Goal: Task Accomplishment & Management: Complete application form

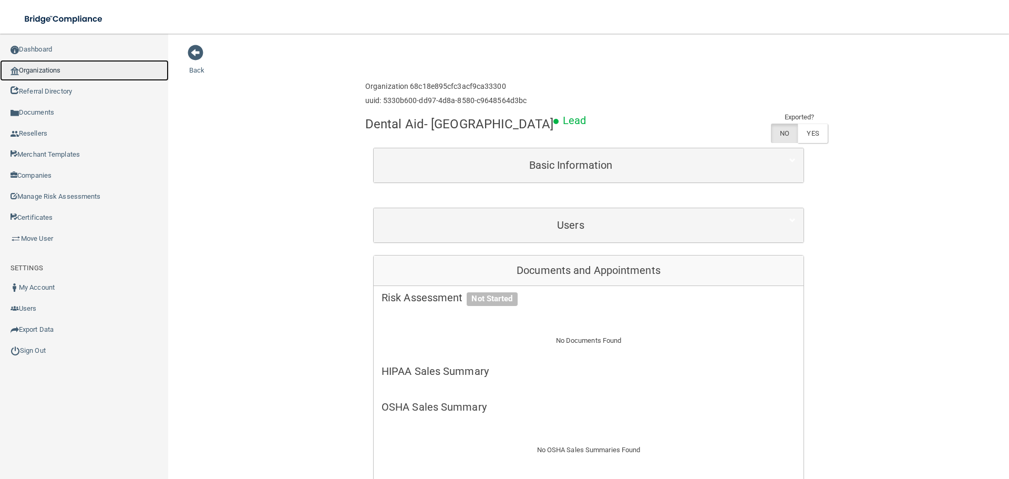
click at [88, 74] on link "Organizations" at bounding box center [84, 70] width 169 height 21
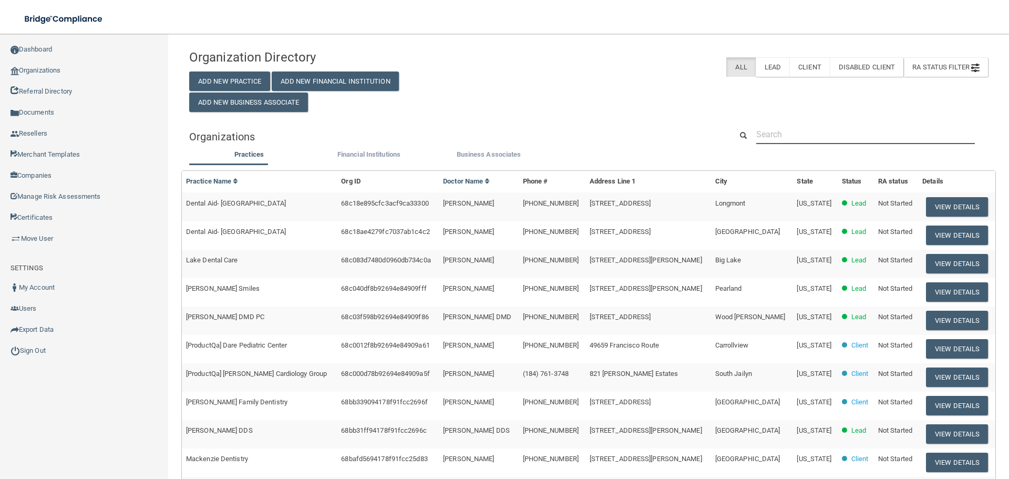
drag, startPoint x: 813, startPoint y: 133, endPoint x: 807, endPoint y: 133, distance: 5.8
click at [813, 133] on input "text" at bounding box center [865, 134] width 219 height 19
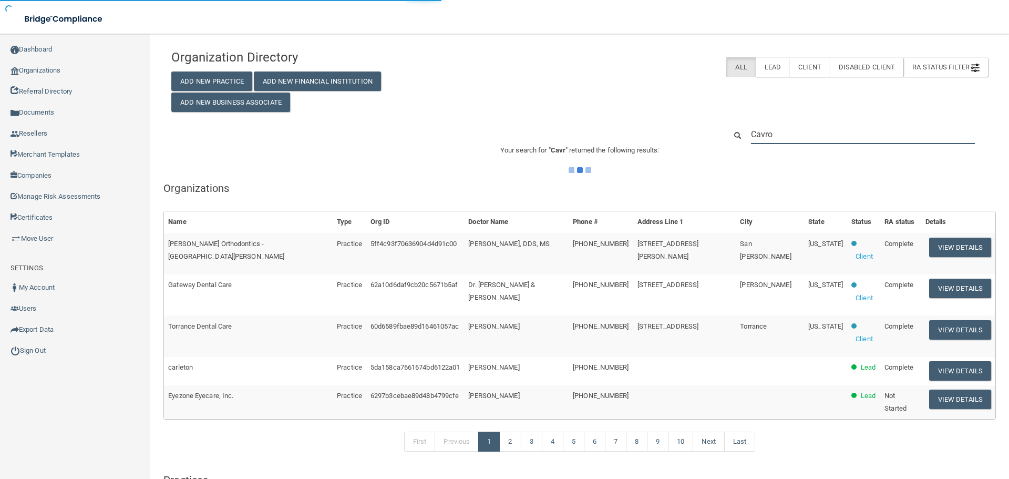
type input "Cavrol"
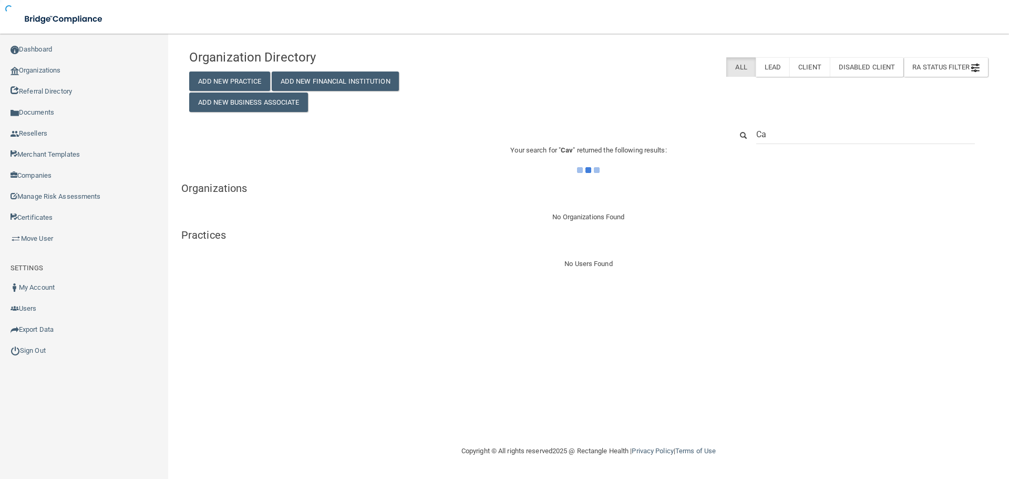
type input "C"
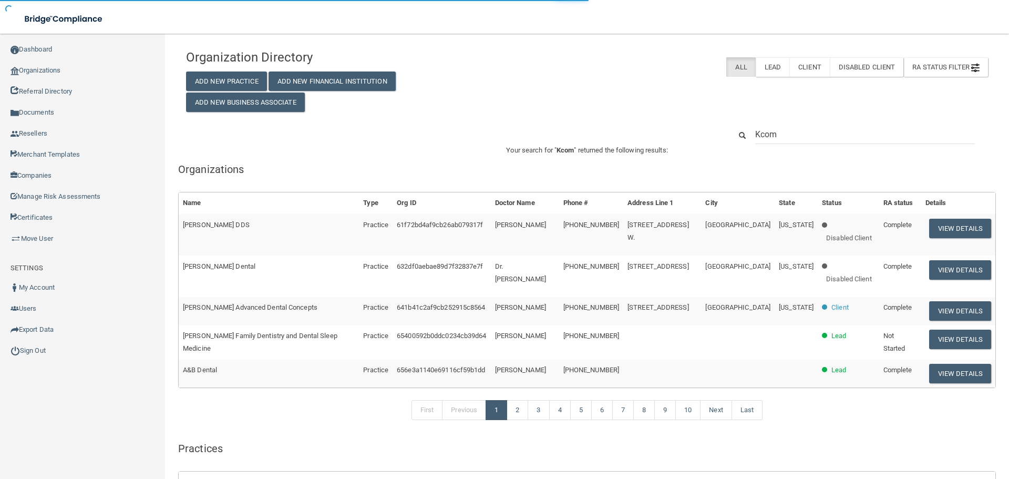
type input "Kcoms"
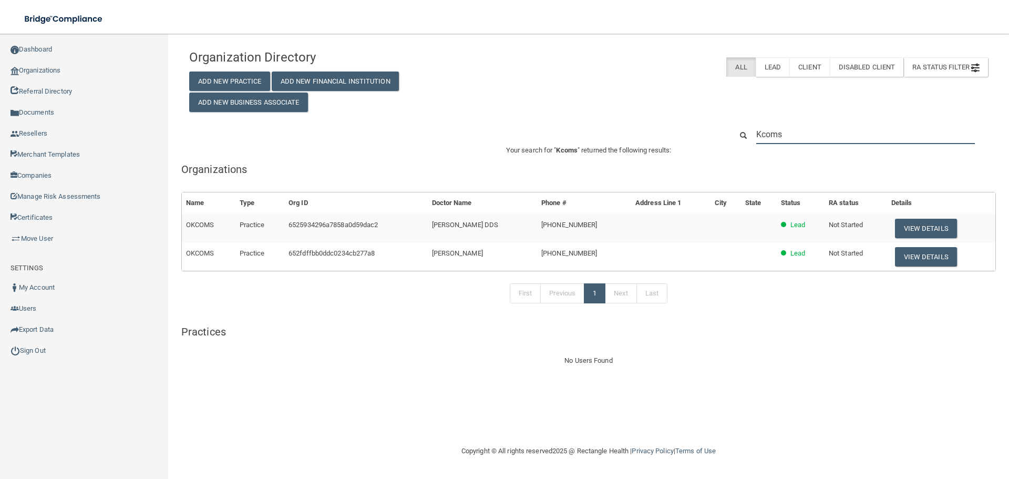
click at [815, 143] on input "Kcoms" at bounding box center [865, 134] width 219 height 19
click at [814, 142] on input "Kcoms" at bounding box center [865, 134] width 219 height 19
paste input "[PHONE_NUMBER]"
type input "[PHONE_NUMBER]"
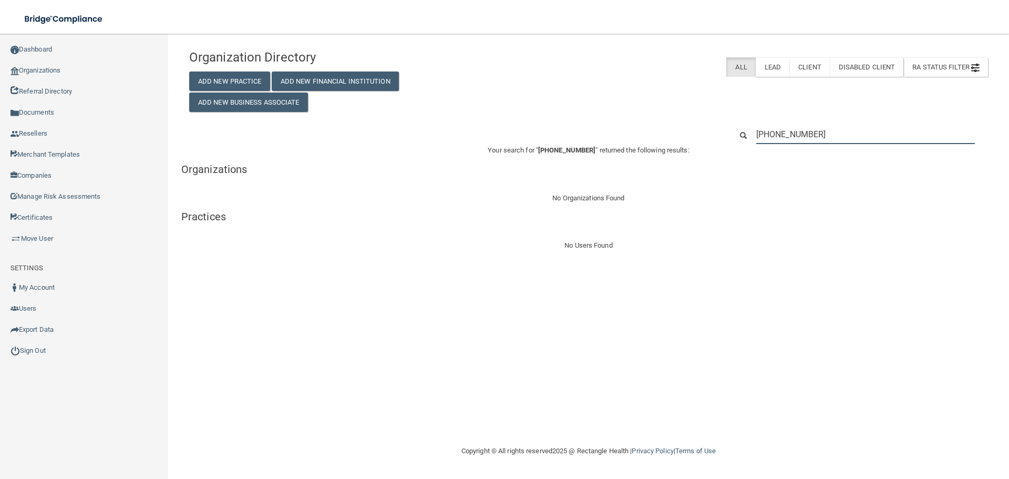
click at [797, 136] on input "[PHONE_NUMBER]" at bounding box center [865, 134] width 219 height 19
paste input "Cavrollton Oral Facial Surgery"
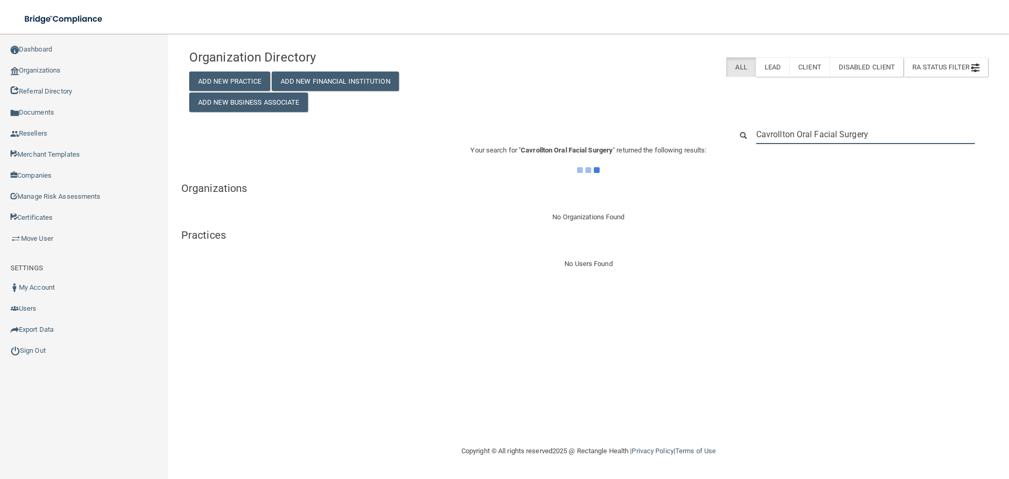
type input "Cavrollton Oral Facial Surgery"
click at [512, 103] on div "Organization Directory Add New Practice Add New Financial Institution Add New B…" at bounding box center [588, 78] width 814 height 68
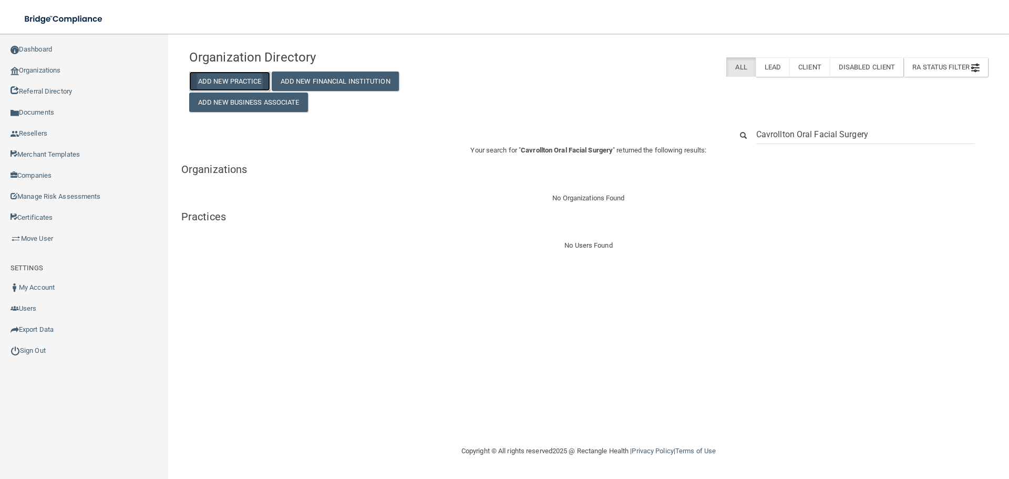
click at [223, 77] on button "Add New Practice" at bounding box center [229, 80] width 81 height 19
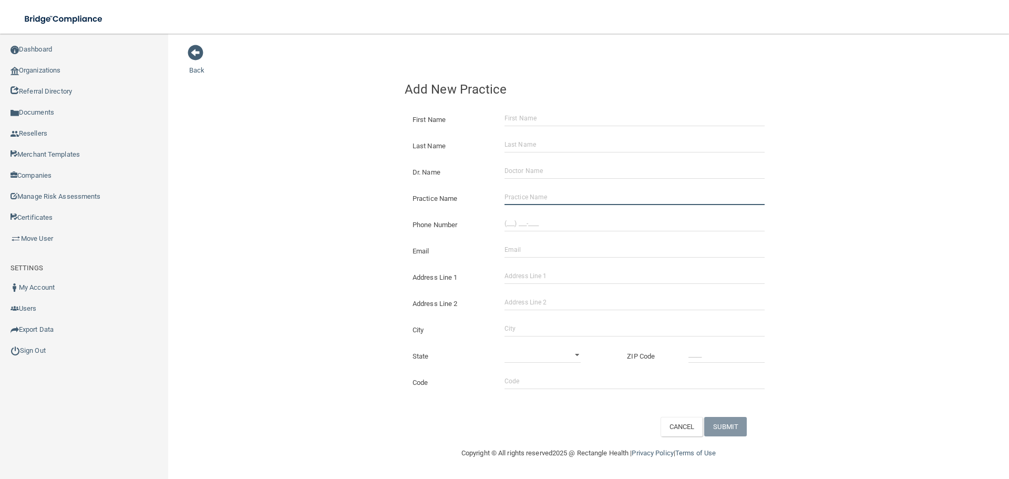
drag, startPoint x: 530, startPoint y: 198, endPoint x: 361, endPoint y: 212, distance: 168.8
click at [530, 198] on input "Practice Name" at bounding box center [634, 197] width 260 height 16
paste input "[US_STATE] Elite OMS"
type input "[US_STATE] Elite OMS"
drag, startPoint x: 552, startPoint y: 223, endPoint x: 537, endPoint y: 222, distance: 15.2
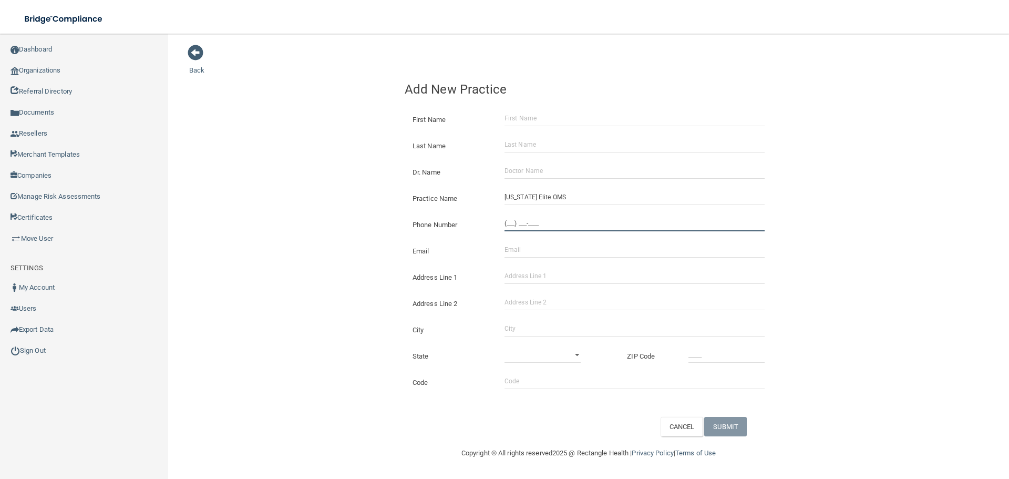
click at [552, 223] on input "(___) ___-____" at bounding box center [634, 223] width 260 height 16
paste input "808) 800-2362"
type input "[PHONE_NUMBER]"
drag, startPoint x: 311, startPoint y: 170, endPoint x: 298, endPoint y: 185, distance: 20.2
click at [304, 177] on div "Back Add New Practice First Name Last Name Dr. Name Practice Name [US_STATE] El…" at bounding box center [588, 240] width 799 height 392
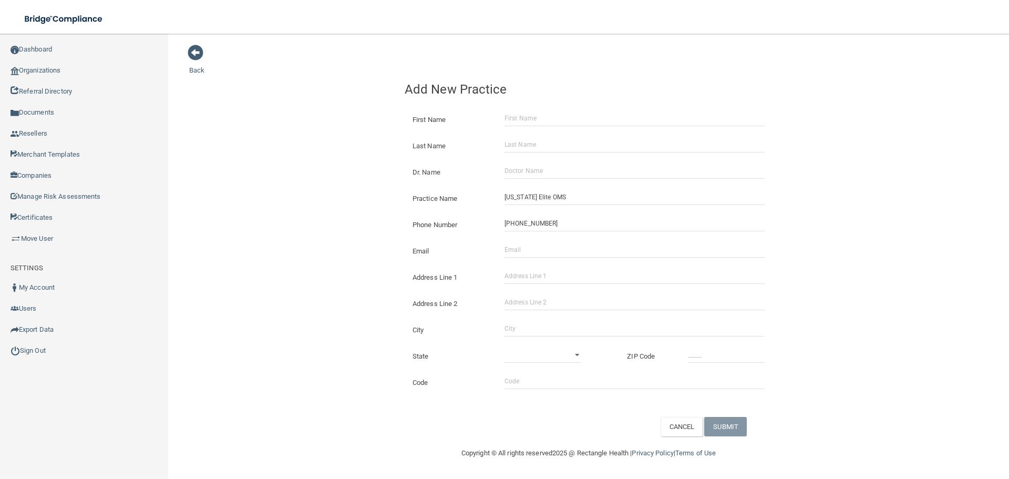
click at [537, 267] on div "Address Line 1" at bounding box center [589, 273] width 384 height 26
click at [536, 271] on input "Address Line 1" at bounding box center [634, 276] width 260 height 16
paste input "[STREET_ADDRESS]"
type input "[STREET_ADDRESS]"
click at [533, 333] on input "City" at bounding box center [634, 328] width 260 height 16
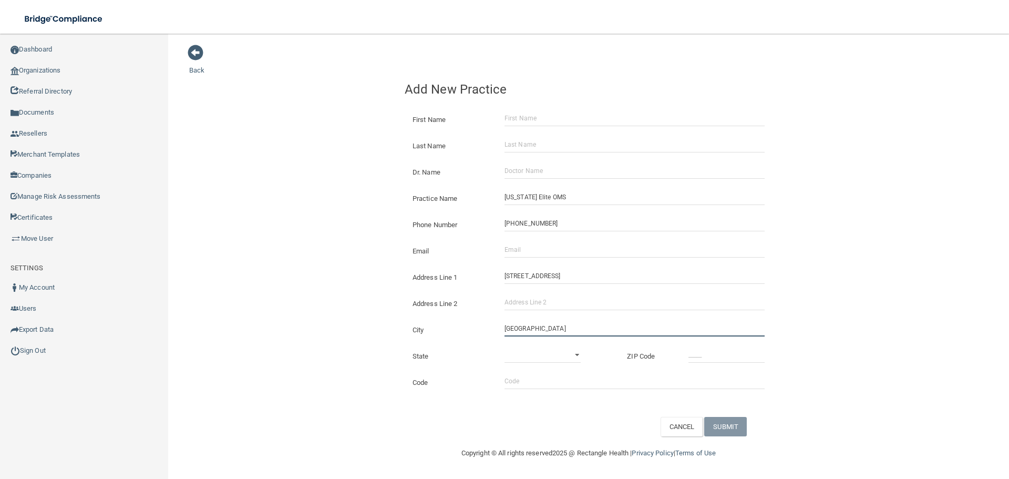
type input "[GEOGRAPHIC_DATA]"
click at [537, 343] on div "State [US_STATE] [US_STATE] [US_STATE] [US_STATE] [US_STATE] [US_STATE] [US_STA…" at bounding box center [589, 352] width 384 height 26
click at [543, 358] on select "[US_STATE] [US_STATE] [US_STATE] [US_STATE] [US_STATE] [US_STATE] [US_STATE] [U…" at bounding box center [542, 355] width 76 height 16
select select "11"
click at [504, 347] on select "[US_STATE] [US_STATE] [US_STATE] [US_STATE] [US_STATE] [US_STATE] [US_STATE] [U…" at bounding box center [542, 355] width 76 height 16
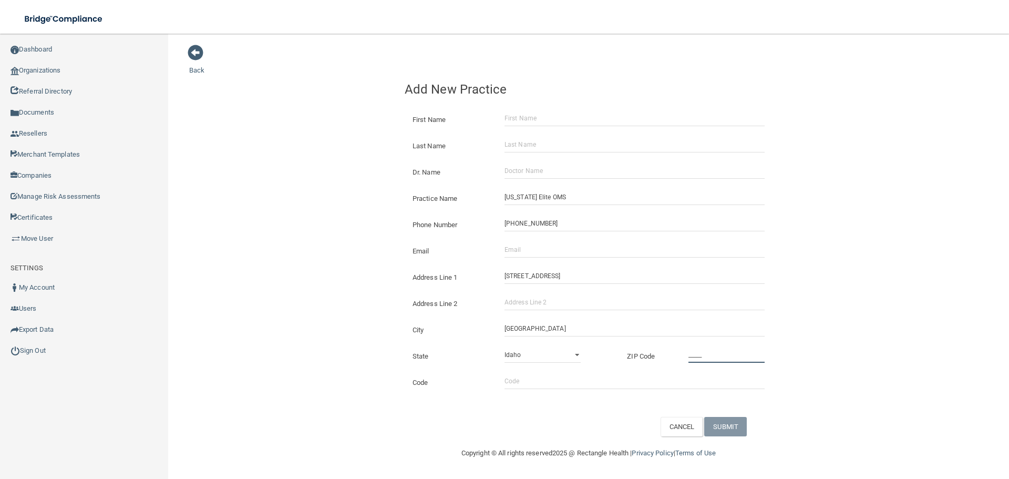
click at [707, 359] on input "_____" at bounding box center [726, 355] width 76 height 16
type input "96818"
drag, startPoint x: 546, startPoint y: 256, endPoint x: 427, endPoint y: 252, distance: 118.8
click at [546, 256] on input "Email" at bounding box center [634, 250] width 260 height 16
paste input "[PERSON_NAME][EMAIL_ADDRESS][PERSON_NAME][DOMAIN_NAME]"
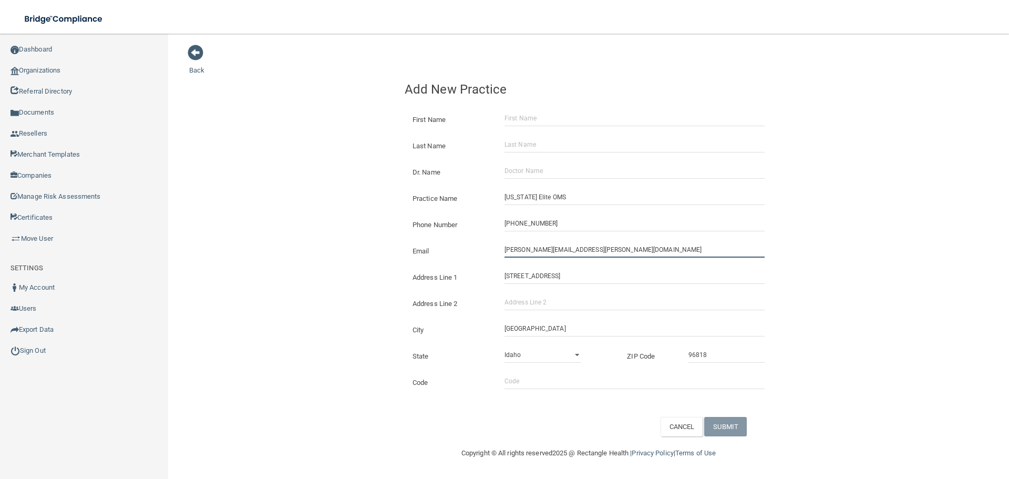
type input "[PERSON_NAME][EMAIL_ADDRESS][PERSON_NAME][DOMAIN_NAME]"
click at [312, 219] on div "Back Add New Practice First Name Last Name Dr. Name Practice Name [US_STATE] El…" at bounding box center [588, 240] width 799 height 392
click at [530, 173] on input "Dr. Name" at bounding box center [634, 171] width 260 height 16
paste input "[PERSON_NAME]"
type input "[PERSON_NAME]"
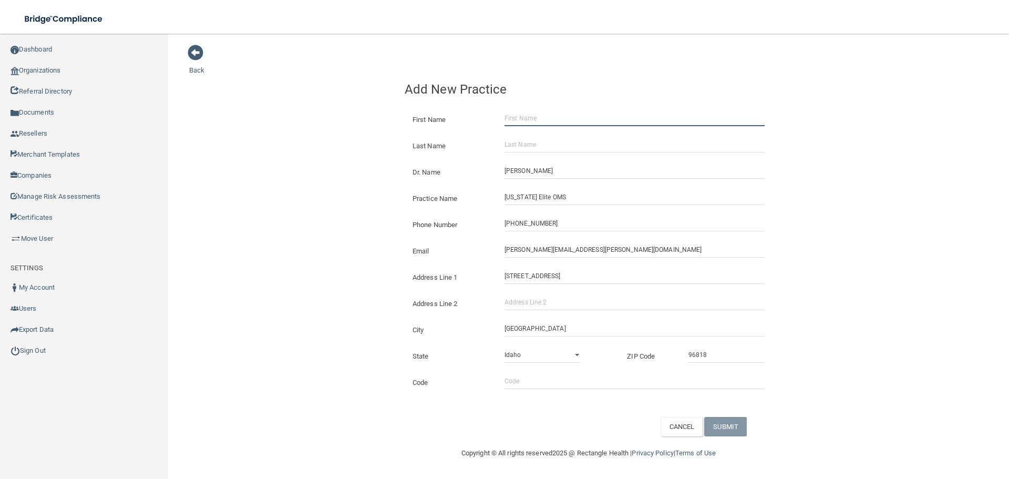
click at [528, 112] on input "First Name" at bounding box center [634, 118] width 260 height 16
paste input "[PERSON_NAME]"
click at [536, 117] on input "[PERSON_NAME]" at bounding box center [634, 118] width 260 height 16
type input "[PERSON_NAME]"
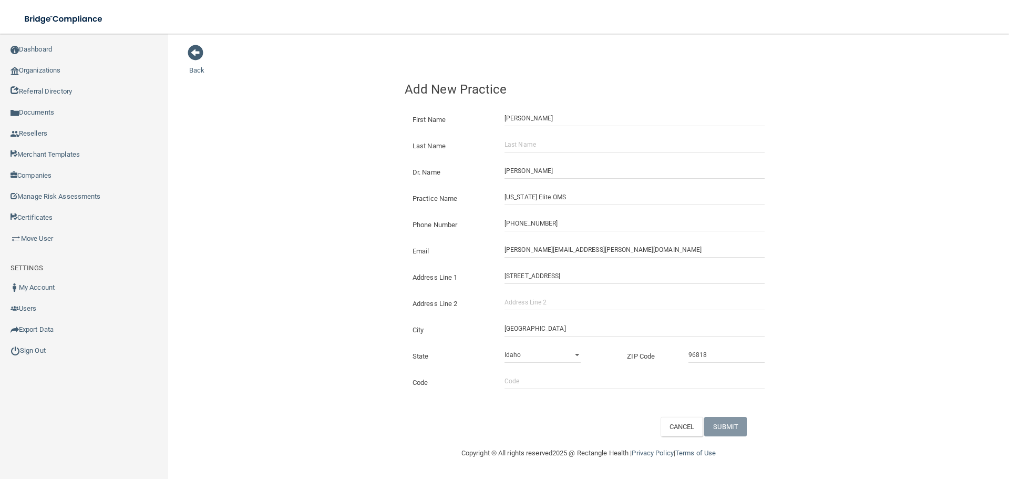
click at [528, 157] on div "Dr. Name [PERSON_NAME]" at bounding box center [589, 168] width 384 height 26
click at [528, 147] on input "Last Name" at bounding box center [634, 145] width 260 height 16
paste input "[PERSON_NAME]"
type input "[PERSON_NAME]"
click at [724, 425] on button "SUBMIT" at bounding box center [725, 426] width 43 height 19
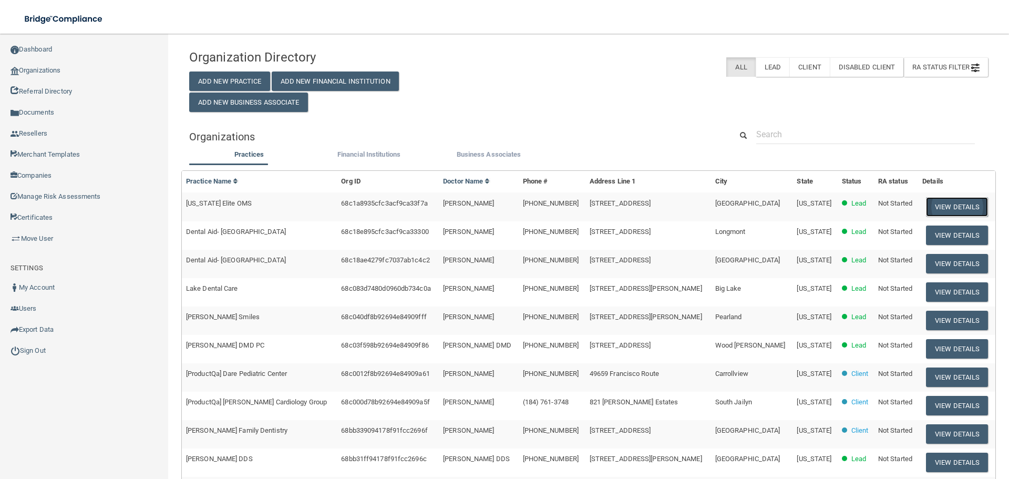
click at [932, 206] on button "View Details" at bounding box center [957, 206] width 62 height 19
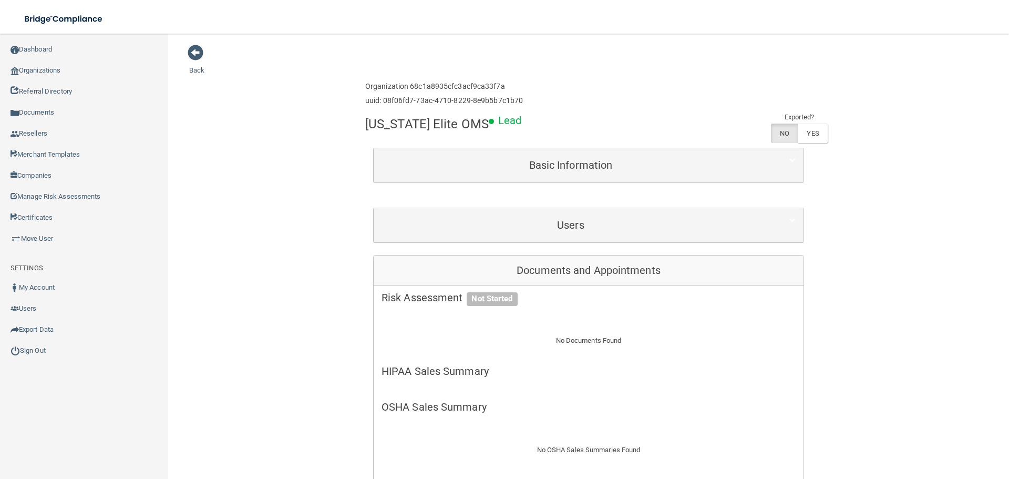
click at [603, 101] on div "Enterprise » Organization 68c1a8935cfc3acf9ca33f7a uuid: 08f06fd7-73ac-4710-822…" at bounding box center [588, 94] width 447 height 34
click at [697, 402] on h5 "OSHA Sales Summary" at bounding box center [588, 407] width 414 height 12
click at [271, 29] on div "Toggle navigation" at bounding box center [210, 19] width 420 height 38
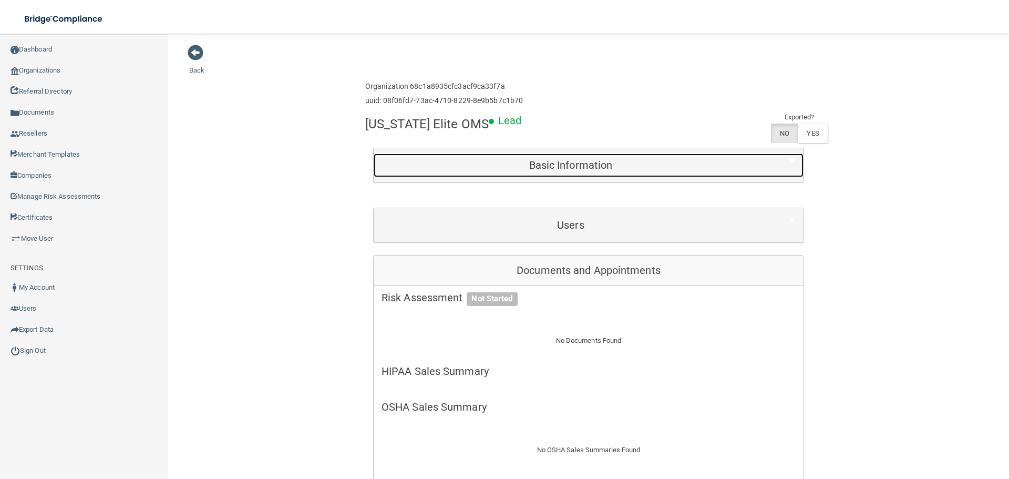
click at [452, 170] on h5 "Basic Information" at bounding box center [570, 165] width 378 height 12
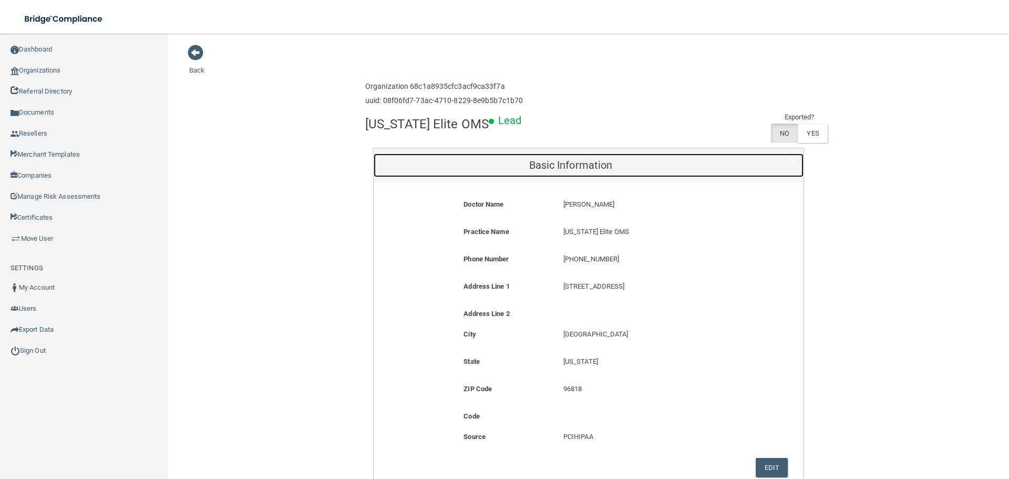
click at [522, 167] on h5 "Basic Information" at bounding box center [570, 165] width 378 height 12
